Goal: Information Seeking & Learning: Find specific fact

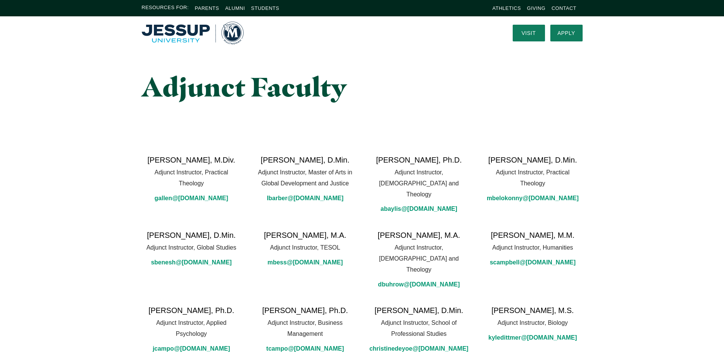
click at [292, 2] on div "Resources For: Parents Alumni Students Athletics Giving Contact" at bounding box center [362, 8] width 724 height 16
click at [175, 32] on img "Home" at bounding box center [193, 33] width 102 height 23
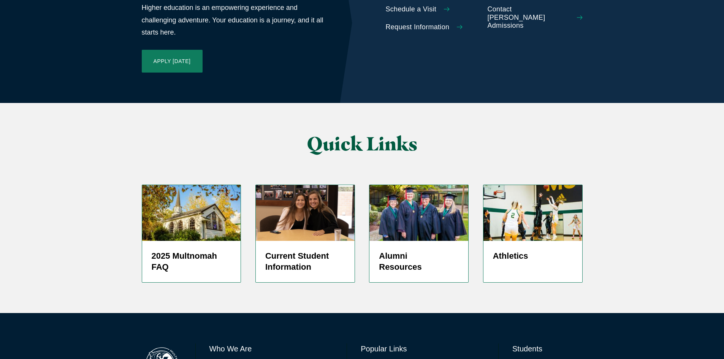
scroll to position [1795, 0]
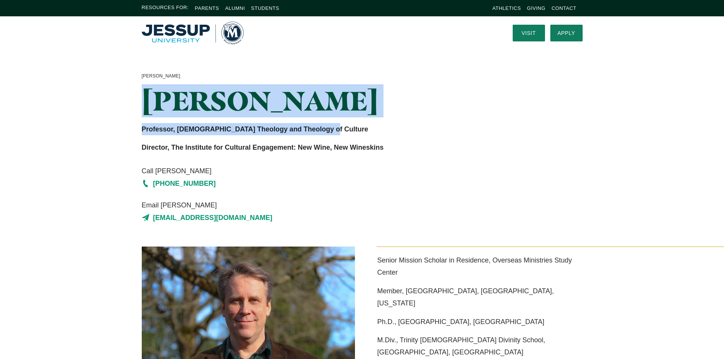
drag, startPoint x: 145, startPoint y: 100, endPoint x: 356, endPoint y: 118, distance: 211.0
click at [356, 118] on div "[PERSON_NAME] [PERSON_NAME] [PERSON_NAME] Professor, [DEMOGRAPHIC_DATA] Theolog…" at bounding box center [286, 148] width 303 height 152
